Goal: Find specific page/section: Find specific page/section

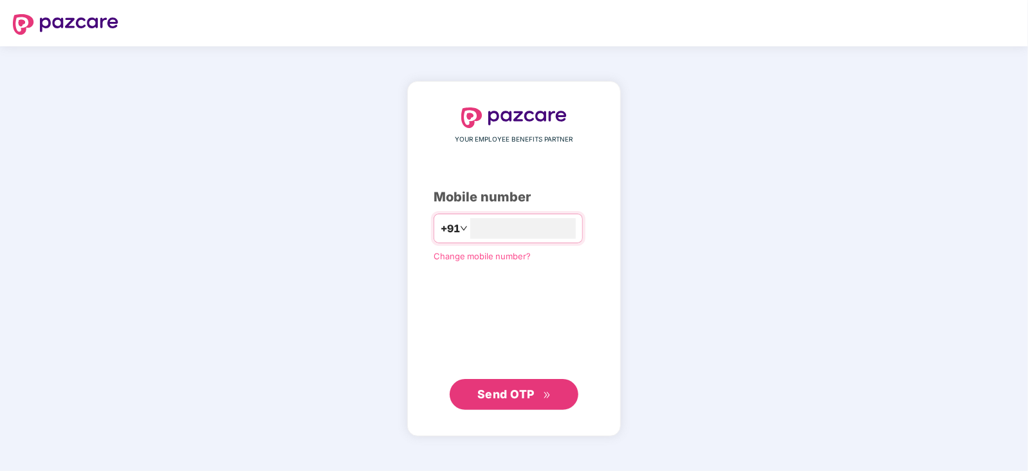
type input "**********"
click at [514, 387] on span "Send OTP" at bounding box center [506, 394] width 57 height 14
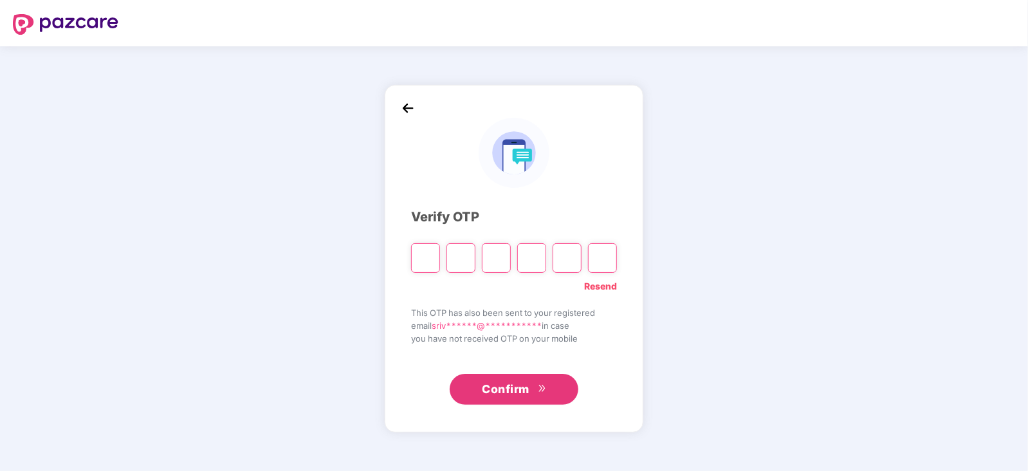
paste input "*"
type input "*"
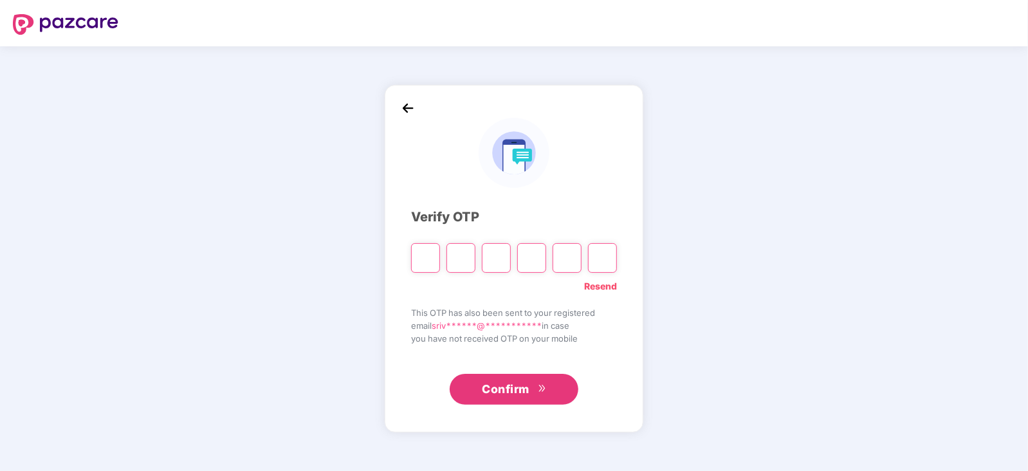
type input "*"
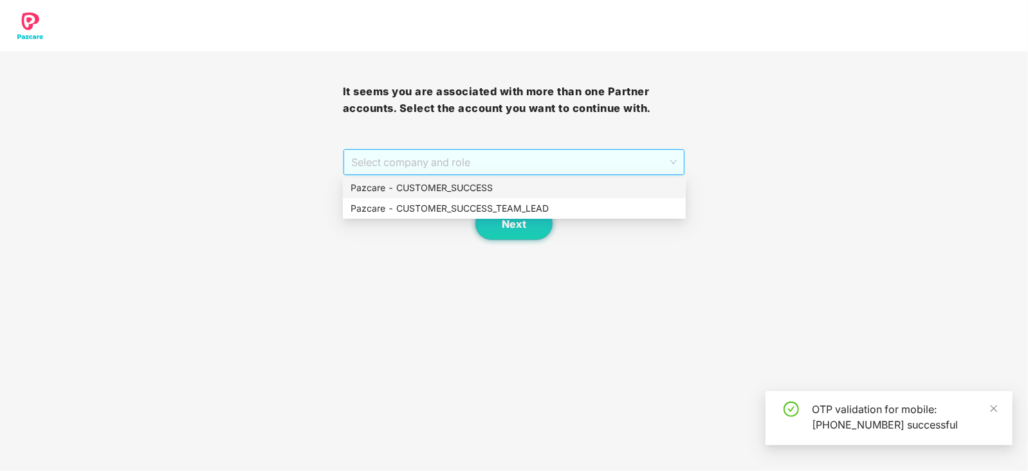
click at [675, 162] on span "Select company and role" at bounding box center [514, 162] width 326 height 24
click at [471, 186] on div "Pazcare - CUSTOMER_SUCCESS" at bounding box center [515, 188] width 328 height 14
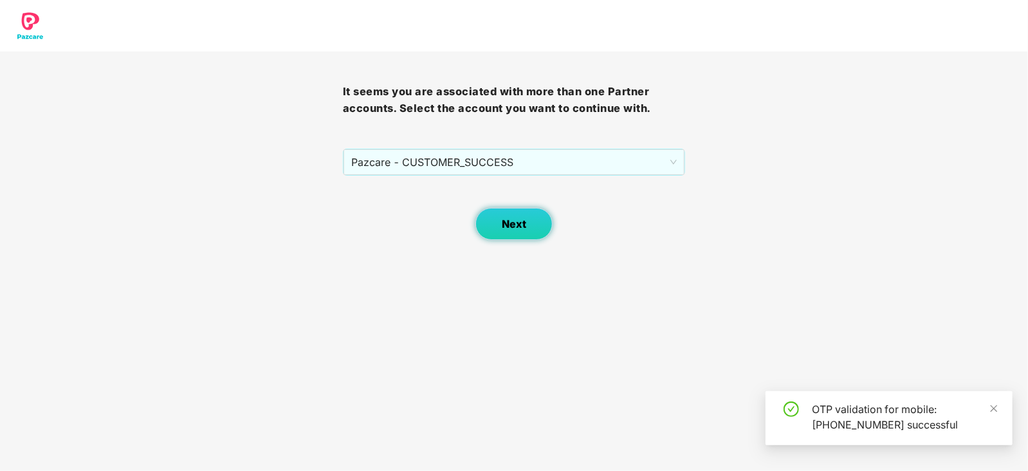
click at [503, 216] on button "Next" at bounding box center [514, 224] width 77 height 32
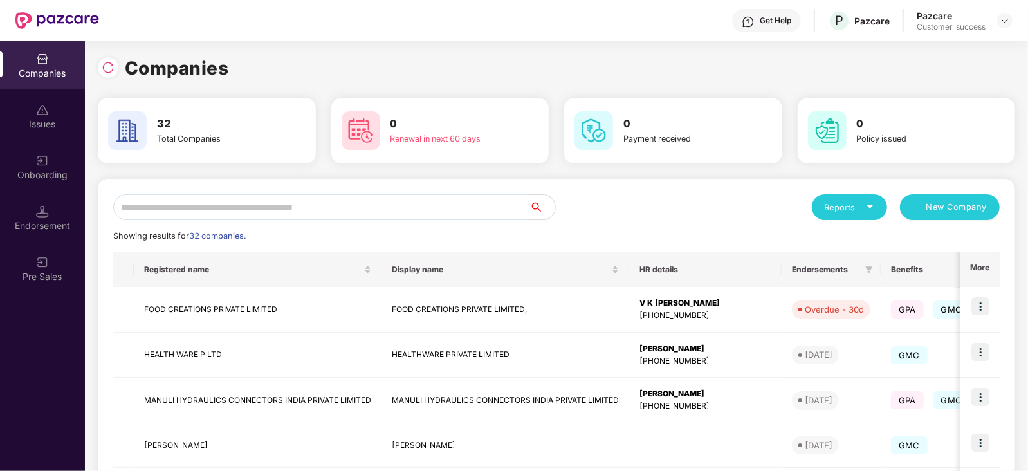
click at [304, 207] on input "text" at bounding box center [321, 207] width 416 height 26
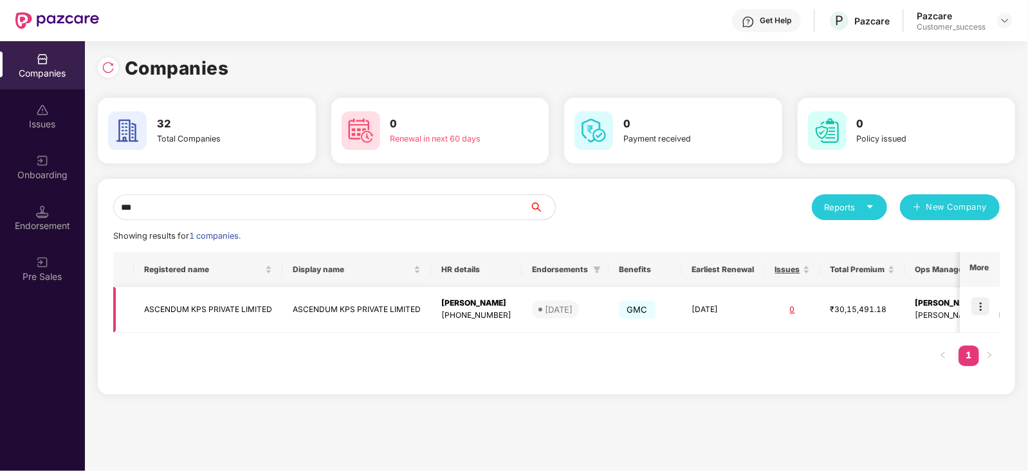
type input "***"
click at [980, 302] on img at bounding box center [981, 306] width 18 height 18
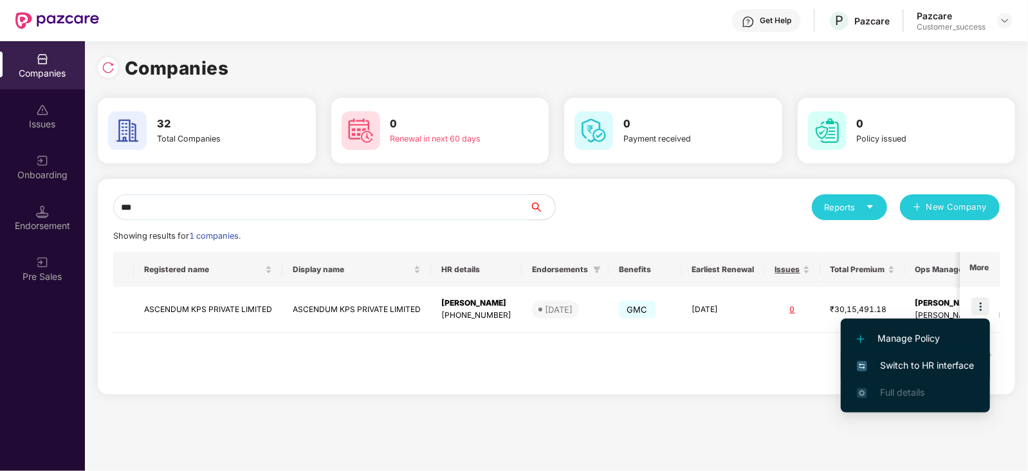
click at [915, 358] on span "Switch to HR interface" at bounding box center [915, 365] width 117 height 14
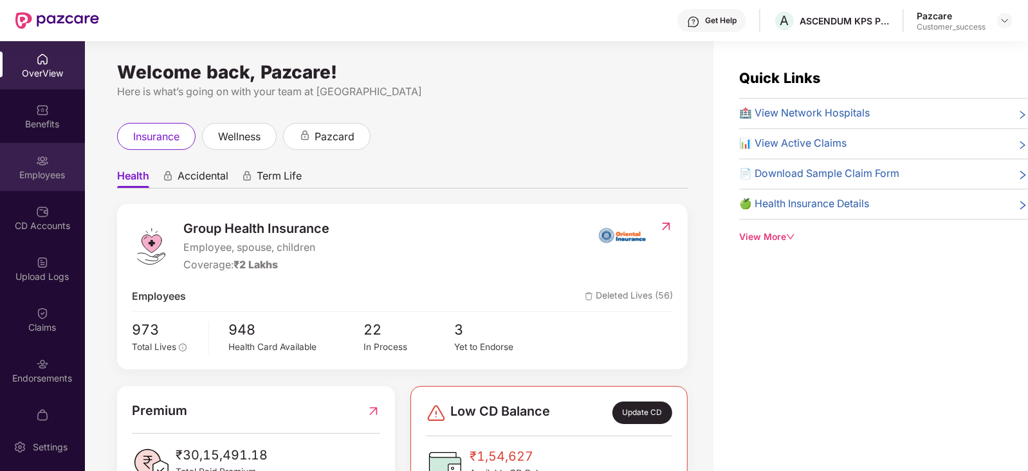
click at [32, 159] on div "Employees" at bounding box center [42, 167] width 85 height 48
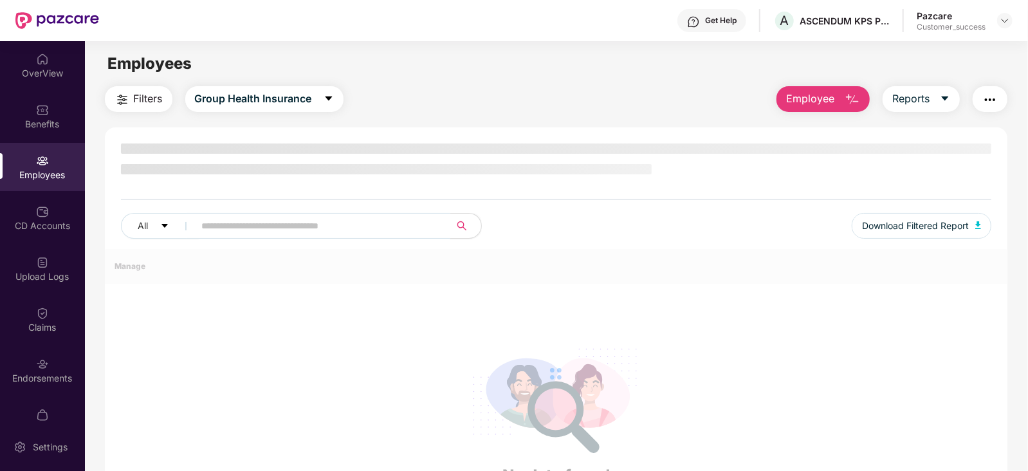
click at [234, 220] on input "text" at bounding box center [317, 225] width 231 height 19
type input "*"
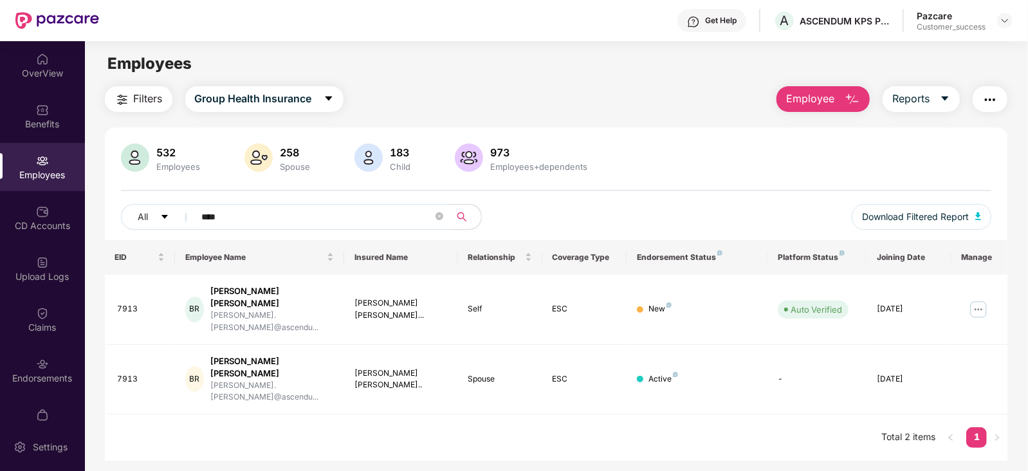
type input "****"
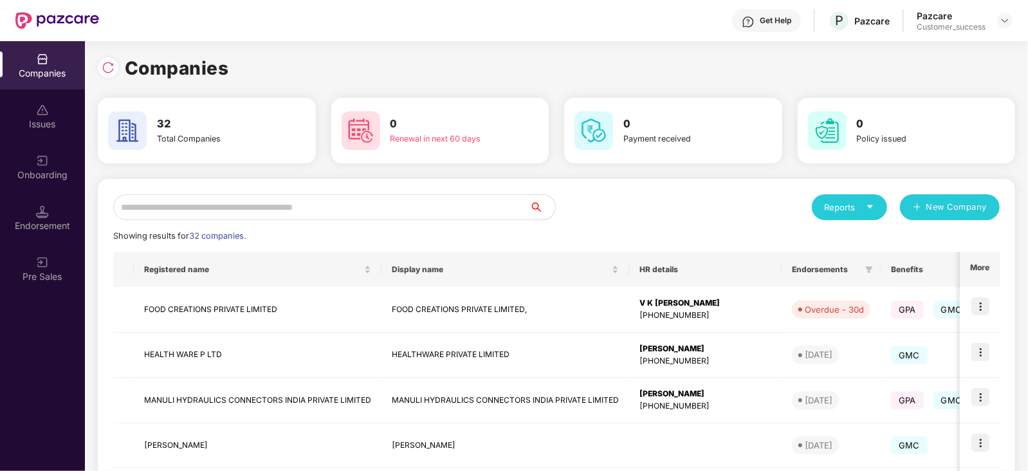
click at [263, 206] on input "text" at bounding box center [321, 207] width 416 height 26
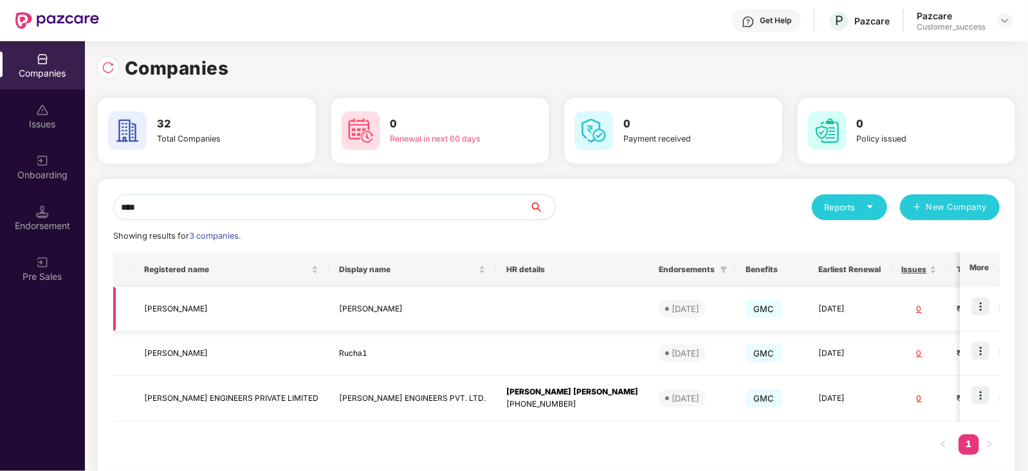
type input "****"
click at [980, 307] on img at bounding box center [981, 306] width 18 height 18
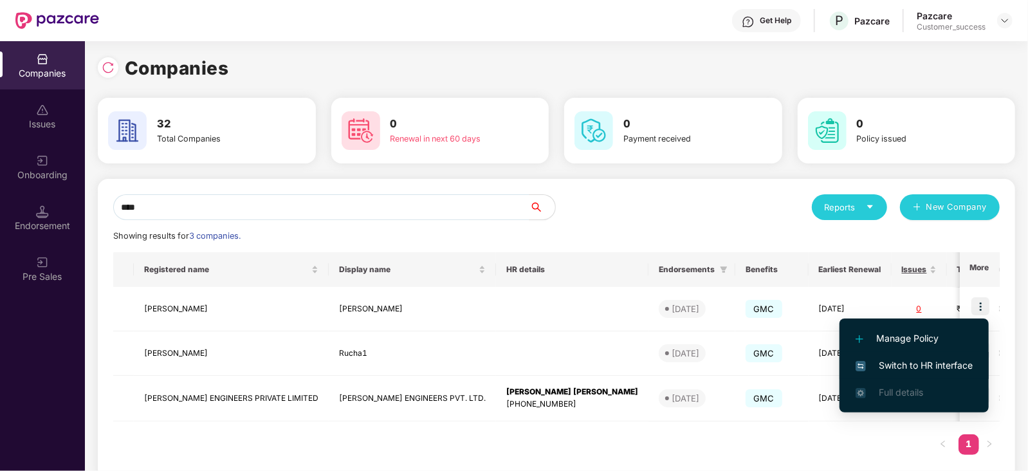
click at [935, 366] on span "Switch to HR interface" at bounding box center [914, 365] width 117 height 14
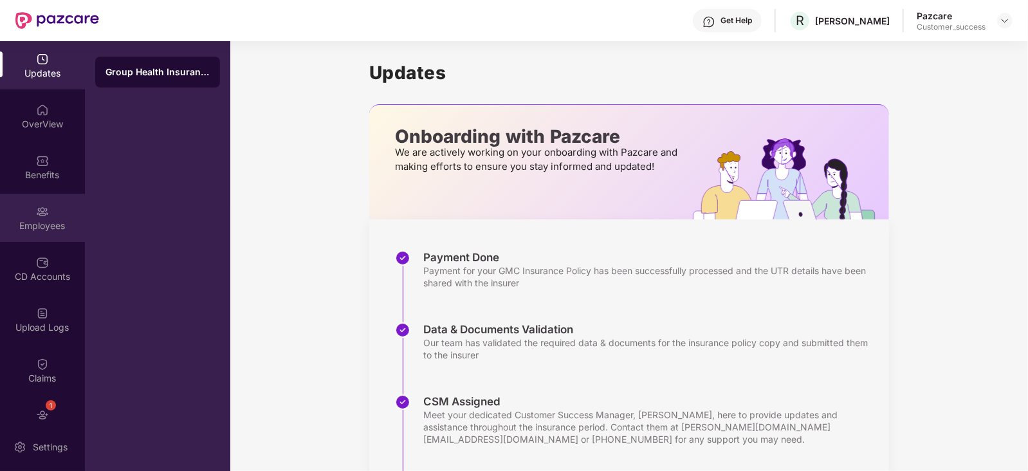
click at [35, 221] on div "Employees" at bounding box center [42, 225] width 85 height 13
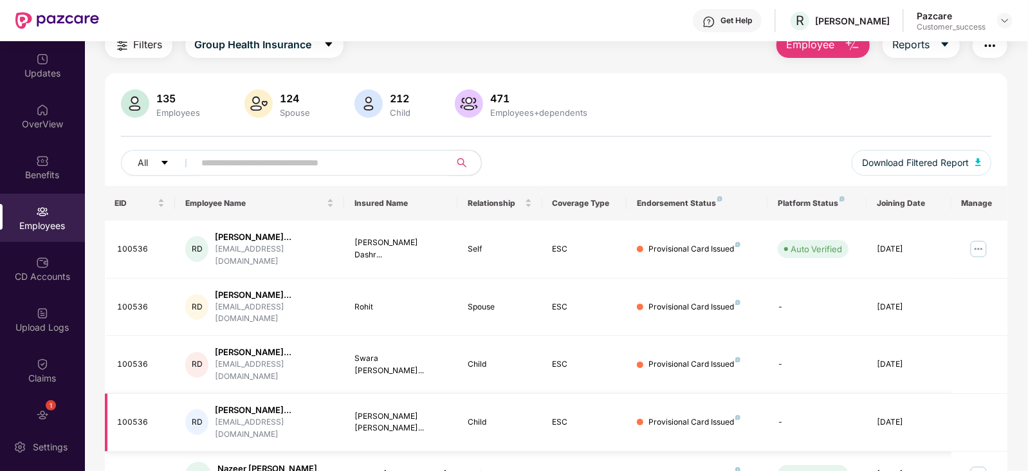
scroll to position [50, 0]
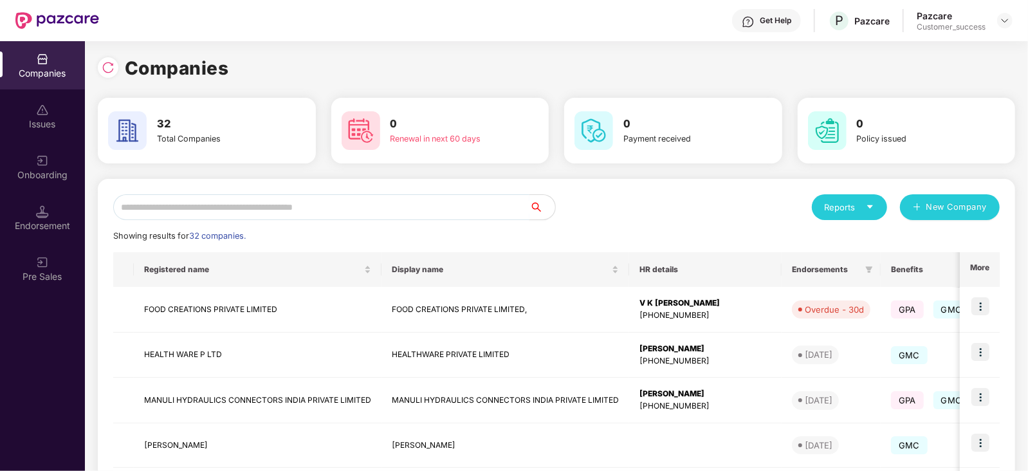
click at [239, 212] on input "text" at bounding box center [321, 207] width 416 height 26
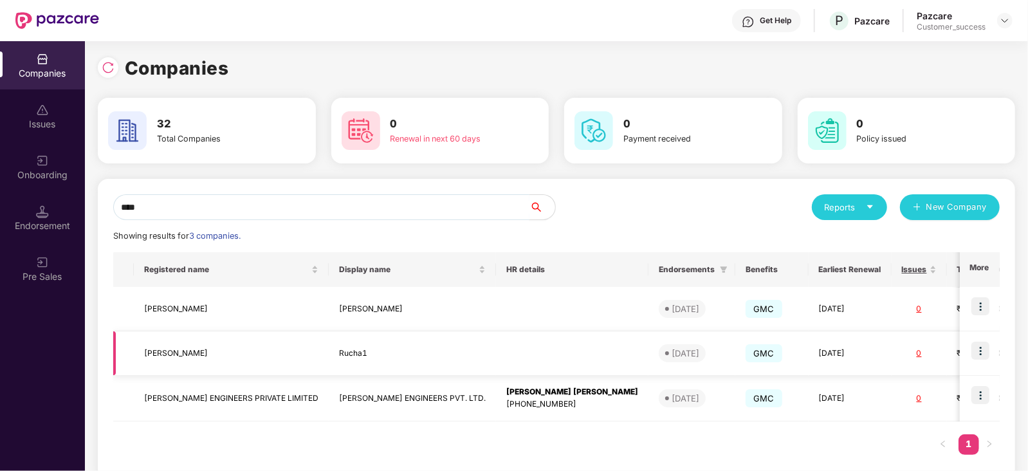
type input "****"
click at [982, 352] on img at bounding box center [981, 351] width 18 height 18
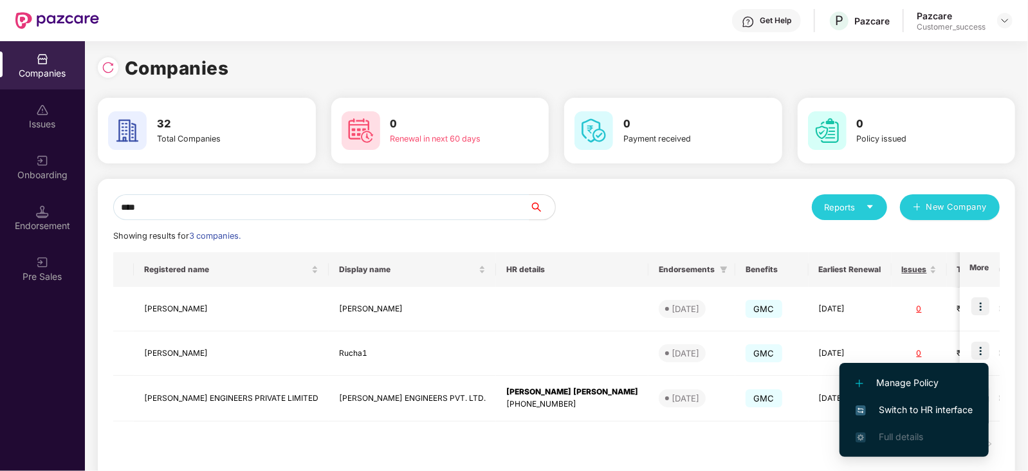
click at [944, 412] on span "Switch to HR interface" at bounding box center [914, 410] width 117 height 14
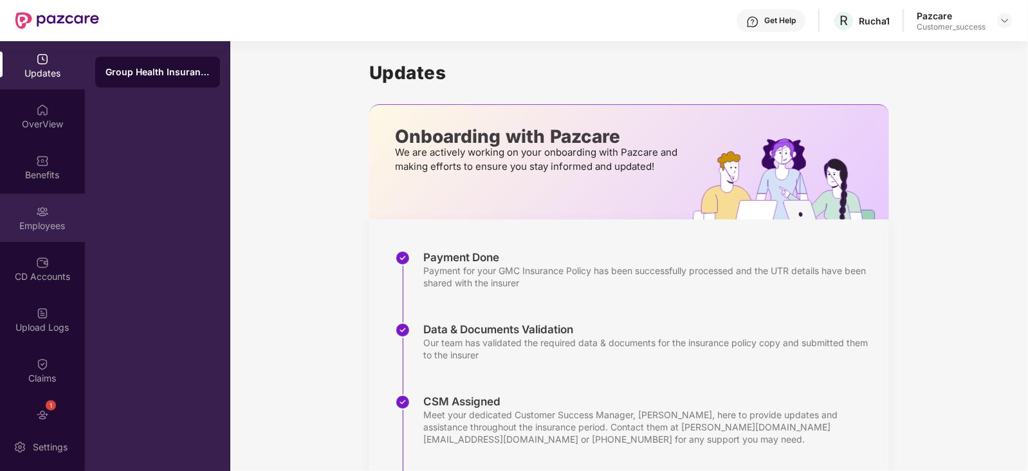
click at [30, 220] on div "Employees" at bounding box center [42, 225] width 85 height 13
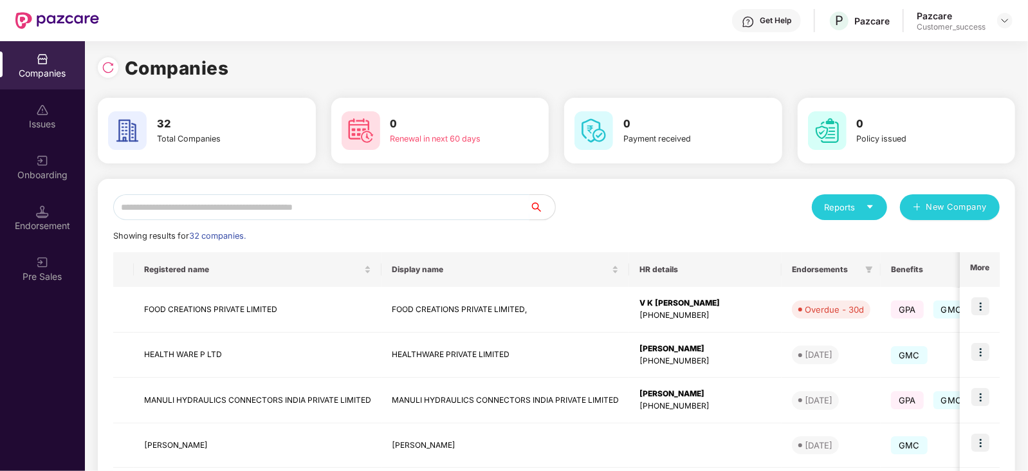
click at [237, 204] on input "text" at bounding box center [321, 207] width 416 height 26
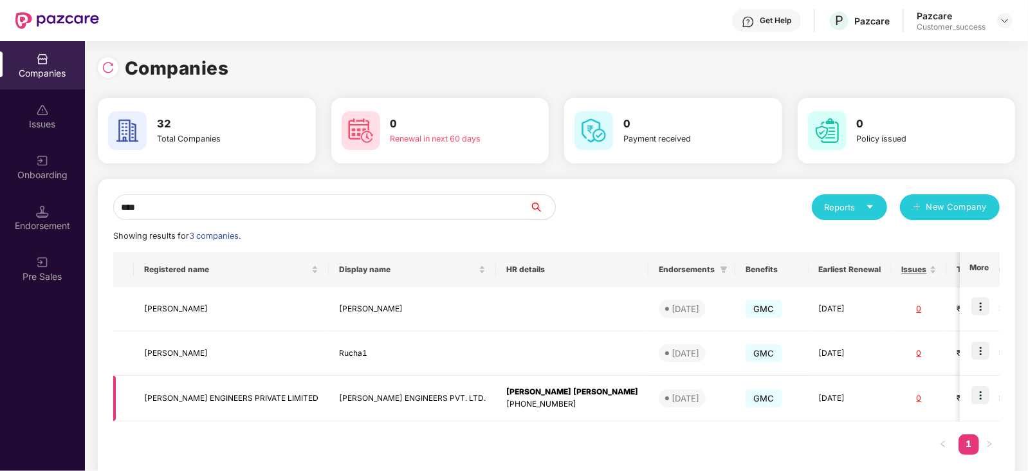
type input "****"
click at [984, 392] on img at bounding box center [981, 395] width 18 height 18
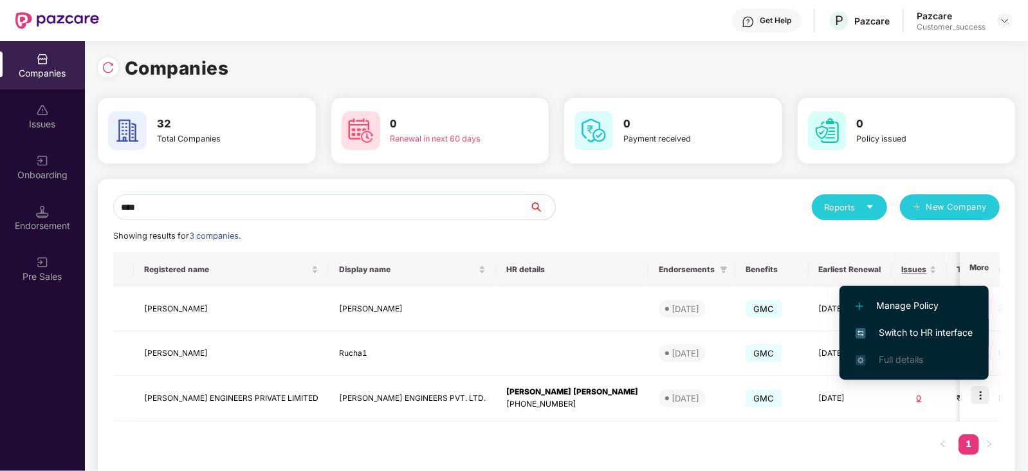
click at [935, 330] on span "Switch to HR interface" at bounding box center [914, 333] width 117 height 14
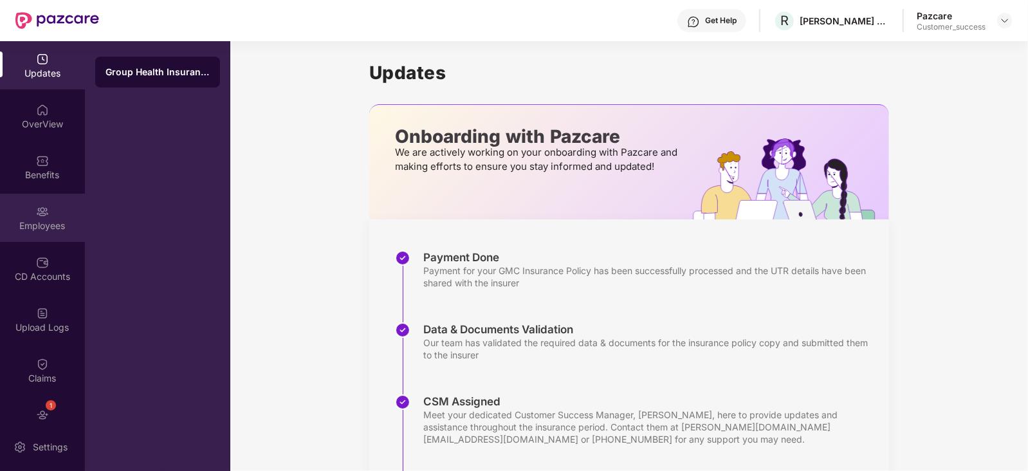
click at [32, 231] on div "Employees" at bounding box center [42, 225] width 85 height 13
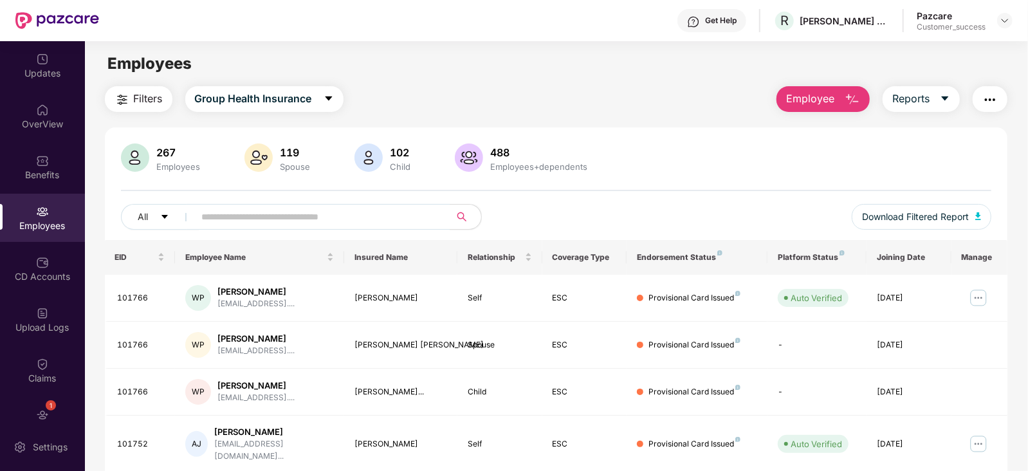
click at [743, 185] on div "267 Employees 119 Spouse 102 Child 488 Employees+dependents All Download Filter…" at bounding box center [557, 192] width 904 height 97
click at [723, 192] on div "267 Employees 119 Spouse 102 Child 488 Employees+dependents All Download Filter…" at bounding box center [557, 192] width 904 height 97
